Goal: Obtain resource: Download file/media

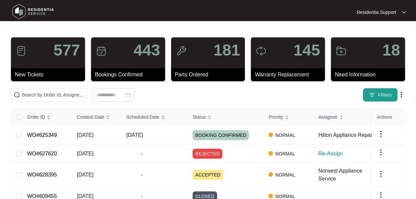
click at [387, 97] on span "Filters" at bounding box center [385, 95] width 14 height 7
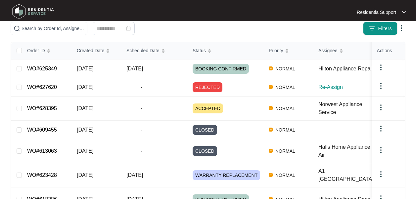
scroll to position [65, 0]
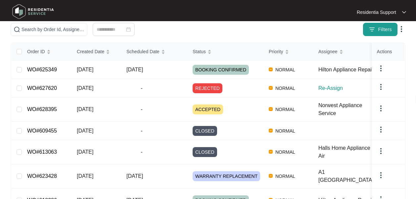
click at [374, 26] on img "button" at bounding box center [371, 29] width 7 height 7
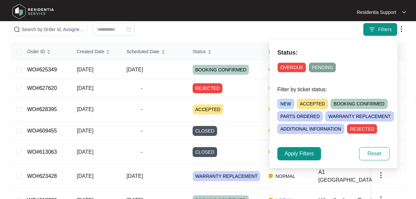
click at [292, 64] on span "OVERDUE" at bounding box center [291, 67] width 29 height 10
click at [279, 103] on span "NEW" at bounding box center [285, 104] width 17 height 10
click at [320, 102] on span "ACCEPTED" at bounding box center [313, 104] width 31 height 10
click at [334, 103] on span "BOOKING CONFIRMED" at bounding box center [361, 104] width 57 height 10
click at [303, 114] on span "PARTS ORDERED" at bounding box center [299, 116] width 45 height 10
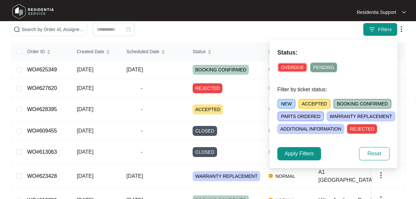
click at [334, 119] on span "WARRANTY REPLACEMENT" at bounding box center [360, 116] width 68 height 10
click at [326, 128] on span "ADDITIONAL INFORMATION" at bounding box center [310, 129] width 67 height 10
click at [308, 152] on span "Apply Filters" at bounding box center [298, 154] width 29 height 8
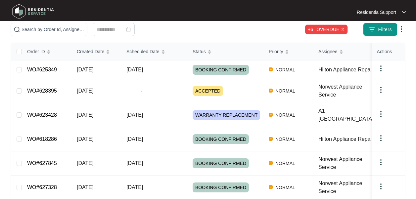
click at [402, 29] on img at bounding box center [401, 29] width 8 height 8
click at [369, 40] on span "Download Tickets CSV" at bounding box center [370, 41] width 59 height 7
